Goal: Task Accomplishment & Management: Use online tool/utility

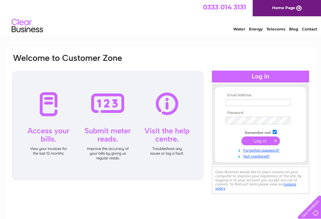
click at [267, 102] on input "text" at bounding box center [257, 102] width 65 height 7
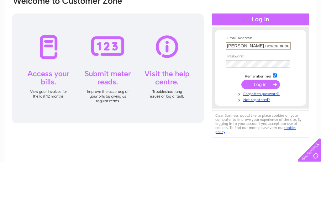
click at [260, 137] on input "submit" at bounding box center [260, 141] width 39 height 9
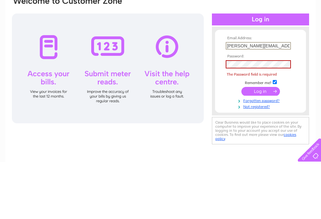
type input "[PERSON_NAME][EMAIL_ADDRESS][DOMAIN_NAME]"
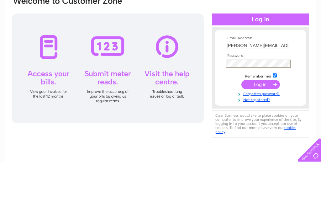
click at [260, 137] on input "submit" at bounding box center [260, 141] width 39 height 9
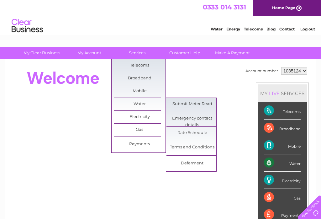
click at [205, 102] on link "Submit Meter Read" at bounding box center [192, 104] width 52 height 13
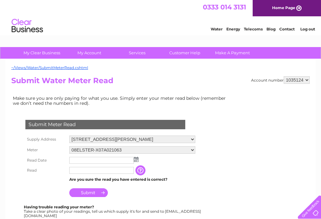
click at [137, 158] on img at bounding box center [136, 159] width 5 height 5
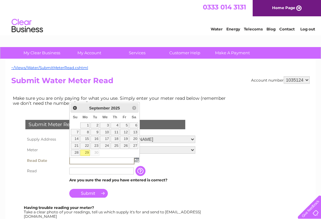
click at [87, 151] on link "29" at bounding box center [85, 152] width 10 height 6
type input "2025/09/29"
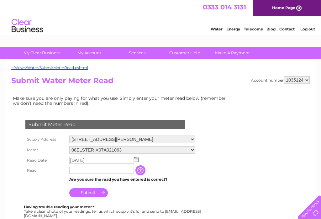
click at [109, 170] on input "text" at bounding box center [101, 170] width 65 height 7
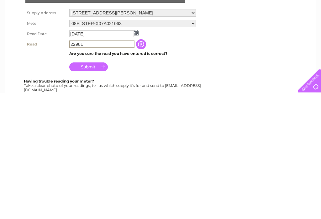
click at [93, 189] on input "Submit" at bounding box center [88, 193] width 39 height 9
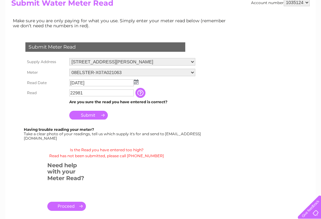
scroll to position [73, 0]
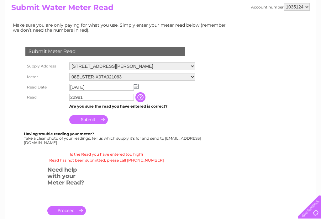
click at [136, 129] on div "Submit Meter Read Supply Address 49 Montgomerie Street, Tarbolton, Mauchline, K…" at bounding box center [106, 93] width 190 height 104
click at [98, 97] on input "22981" at bounding box center [101, 97] width 65 height 7
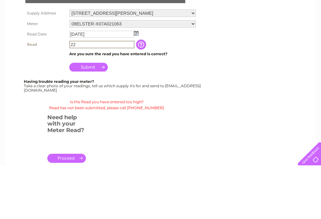
type input "2"
type input "0399"
click at [96, 116] on input "Submit" at bounding box center [88, 120] width 39 height 9
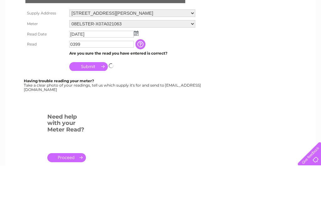
scroll to position [126, 0]
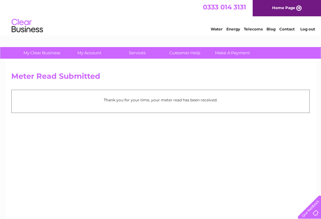
click at [310, 29] on link "Log out" at bounding box center [307, 29] width 15 height 5
